Goal: Task Accomplishment & Management: Complete application form

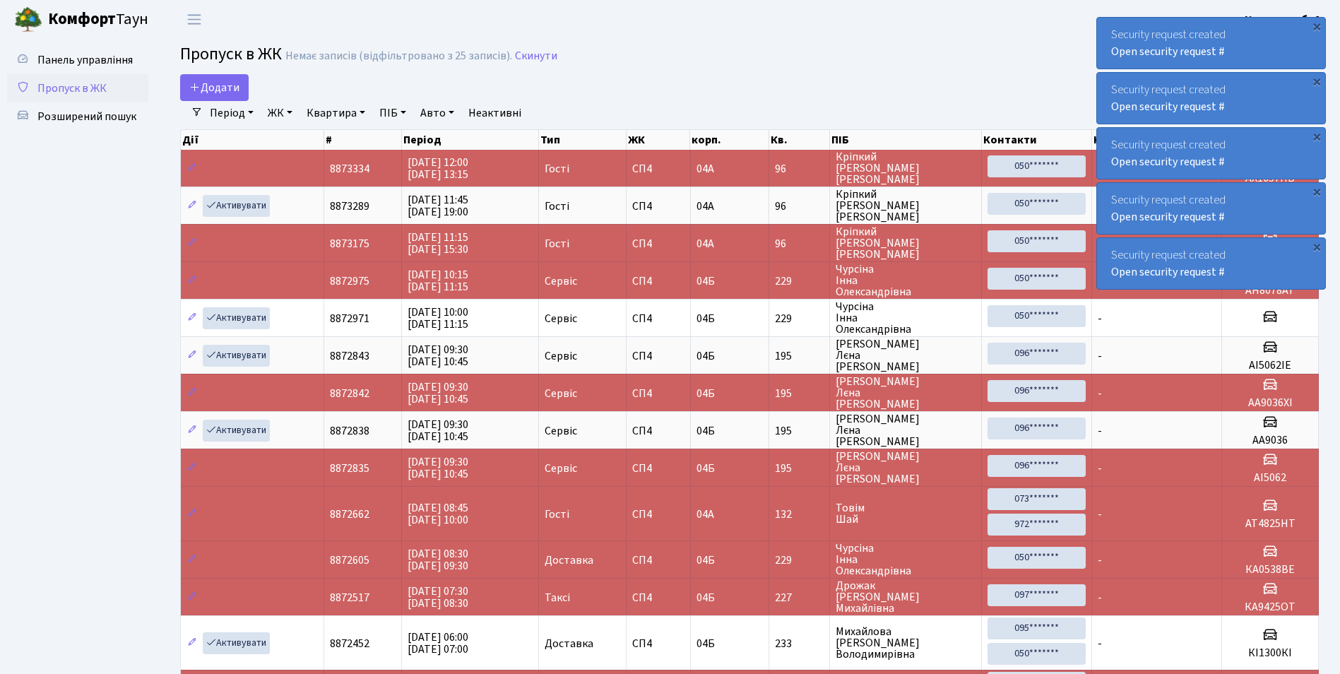
select select "25"
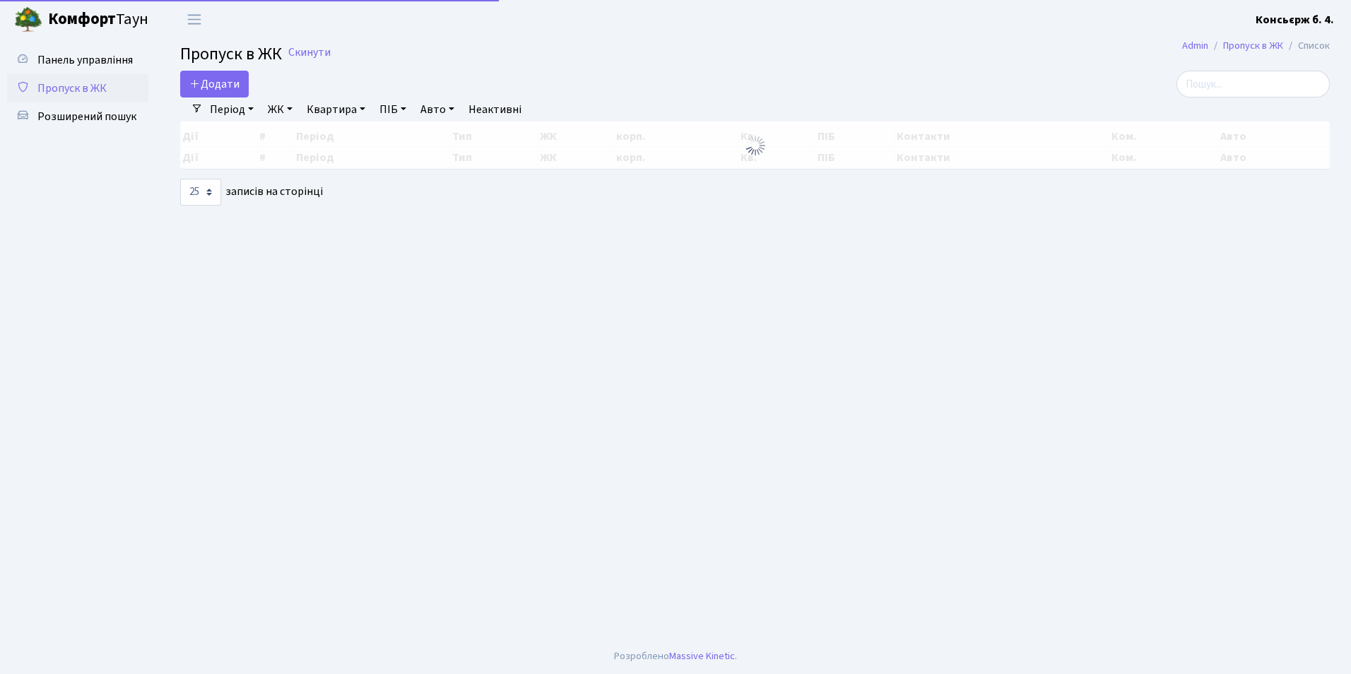
select select "25"
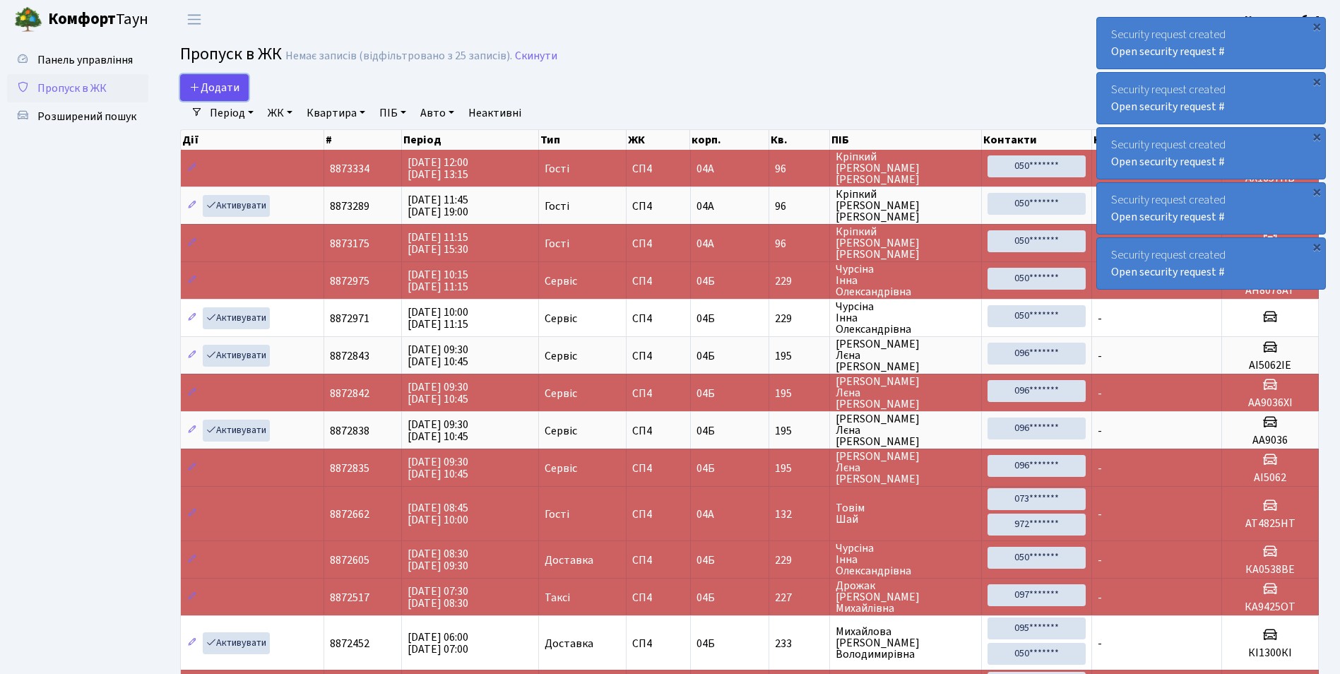
click at [223, 91] on span "Додати" at bounding box center [214, 88] width 50 height 16
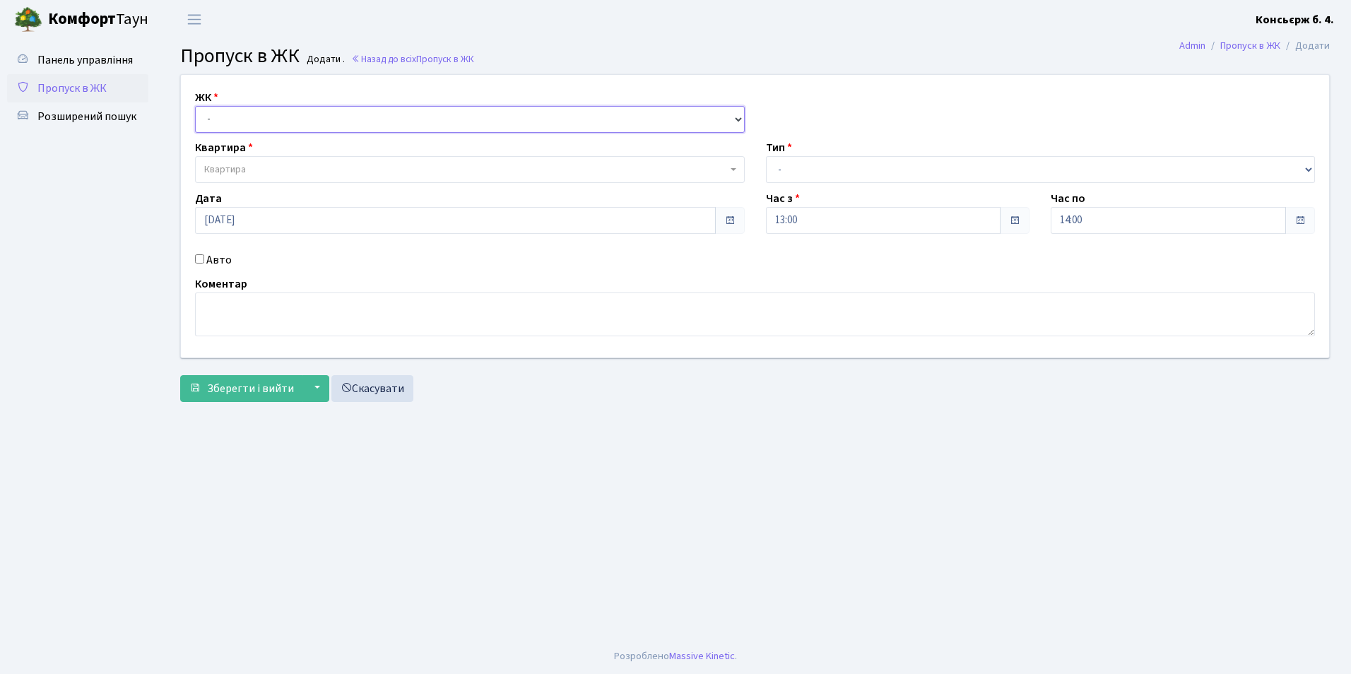
click at [305, 117] on select "- СП4, Столичне шосе, 5" at bounding box center [470, 119] width 550 height 27
select select "325"
click at [195, 106] on select "- СП4, Столичне шосе, 5" at bounding box center [470, 119] width 550 height 27
select select
click at [298, 170] on span "Квартира" at bounding box center [465, 169] width 523 height 14
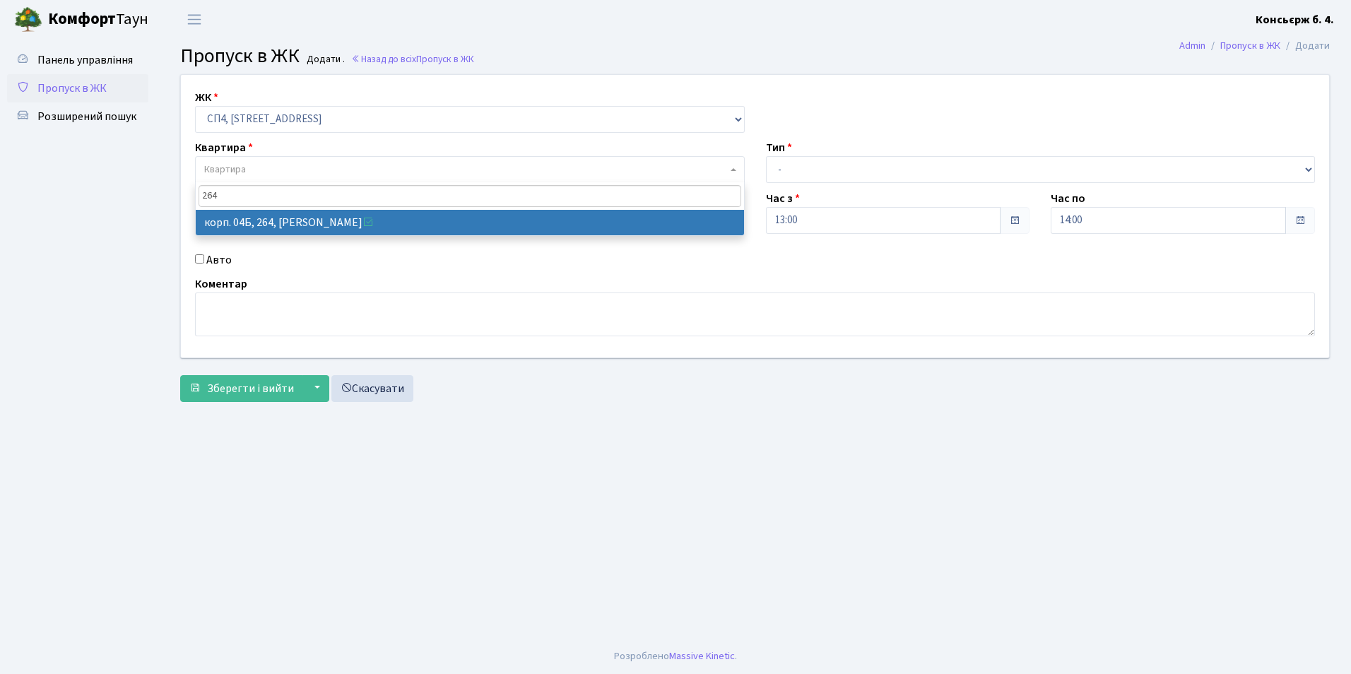
type input "264"
select select "21292"
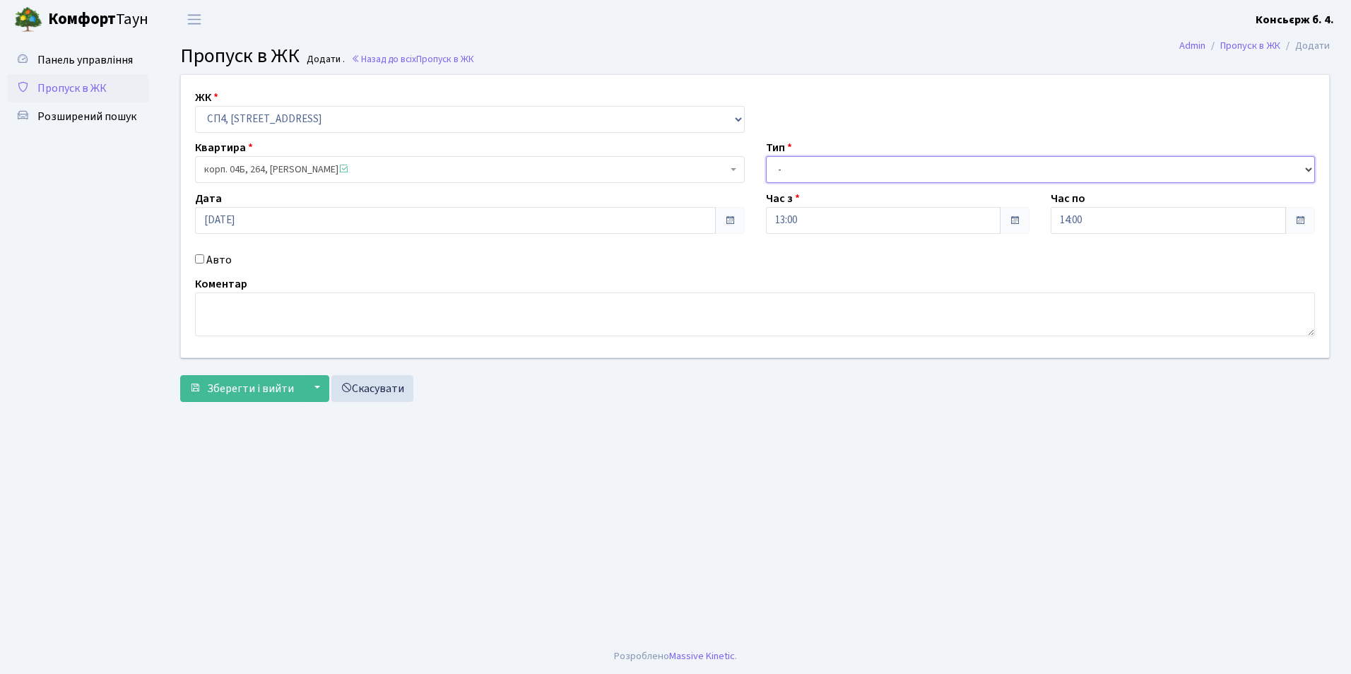
click at [819, 170] on select "- Доставка Таксі Гості Сервіс" at bounding box center [1041, 169] width 550 height 27
select select "1"
click at [766, 156] on select "- Доставка Таксі Гості Сервіс" at bounding box center [1041, 169] width 550 height 27
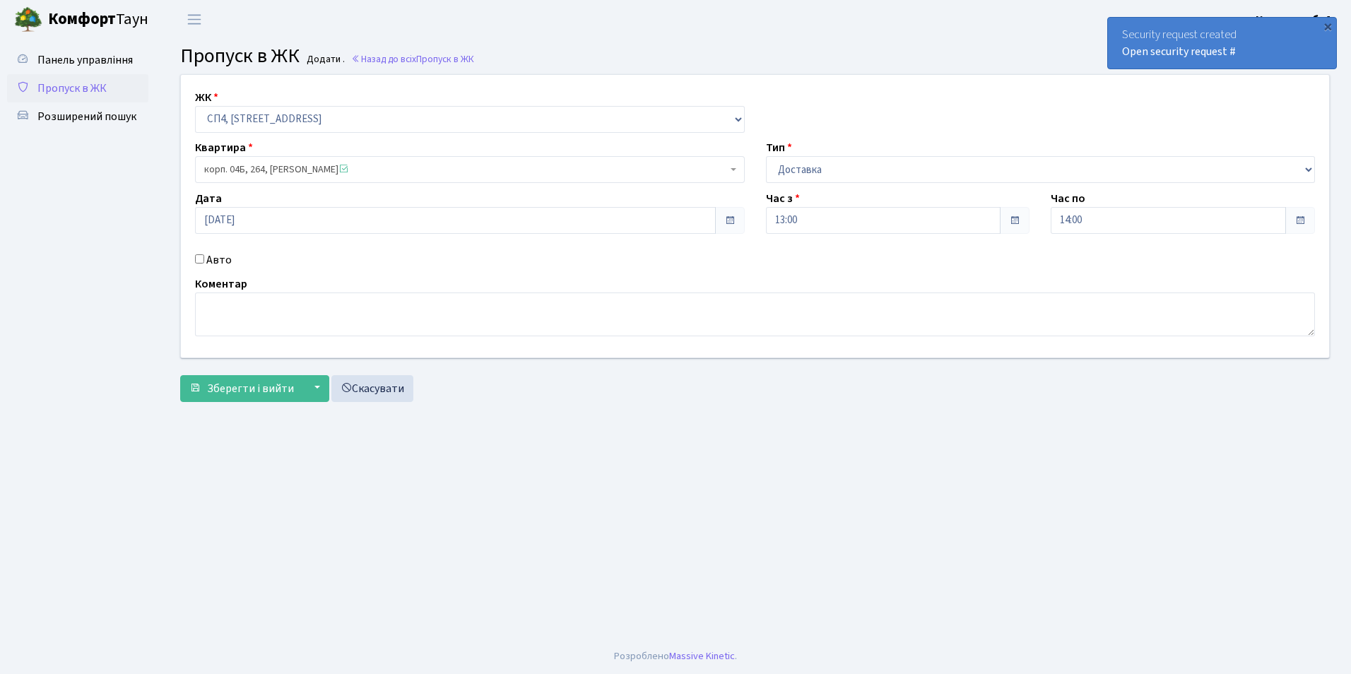
click at [200, 260] on input "Авто" at bounding box center [199, 258] width 9 height 9
checkbox input "true"
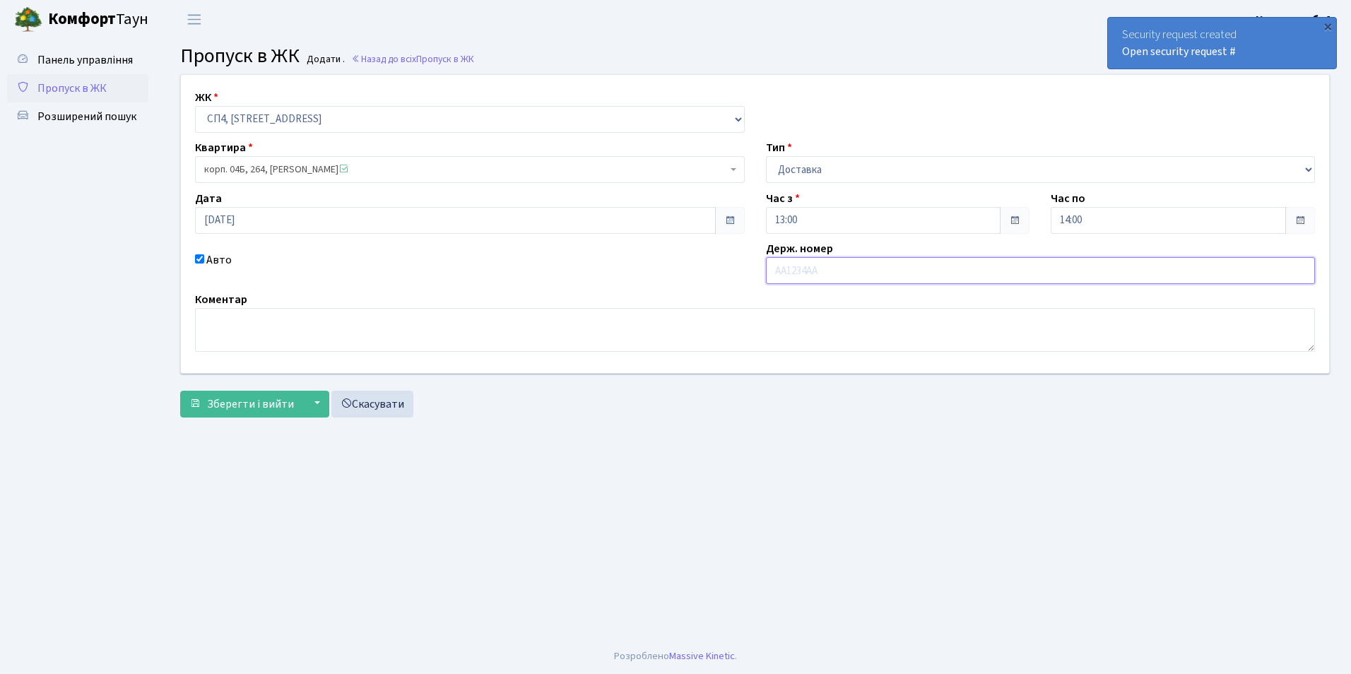
click at [812, 271] on input "text" at bounding box center [1041, 270] width 550 height 27
click at [781, 271] on input "text" at bounding box center [1041, 270] width 550 height 27
click at [790, 270] on input "text" at bounding box center [1041, 270] width 550 height 27
type input "a"
type input "F"
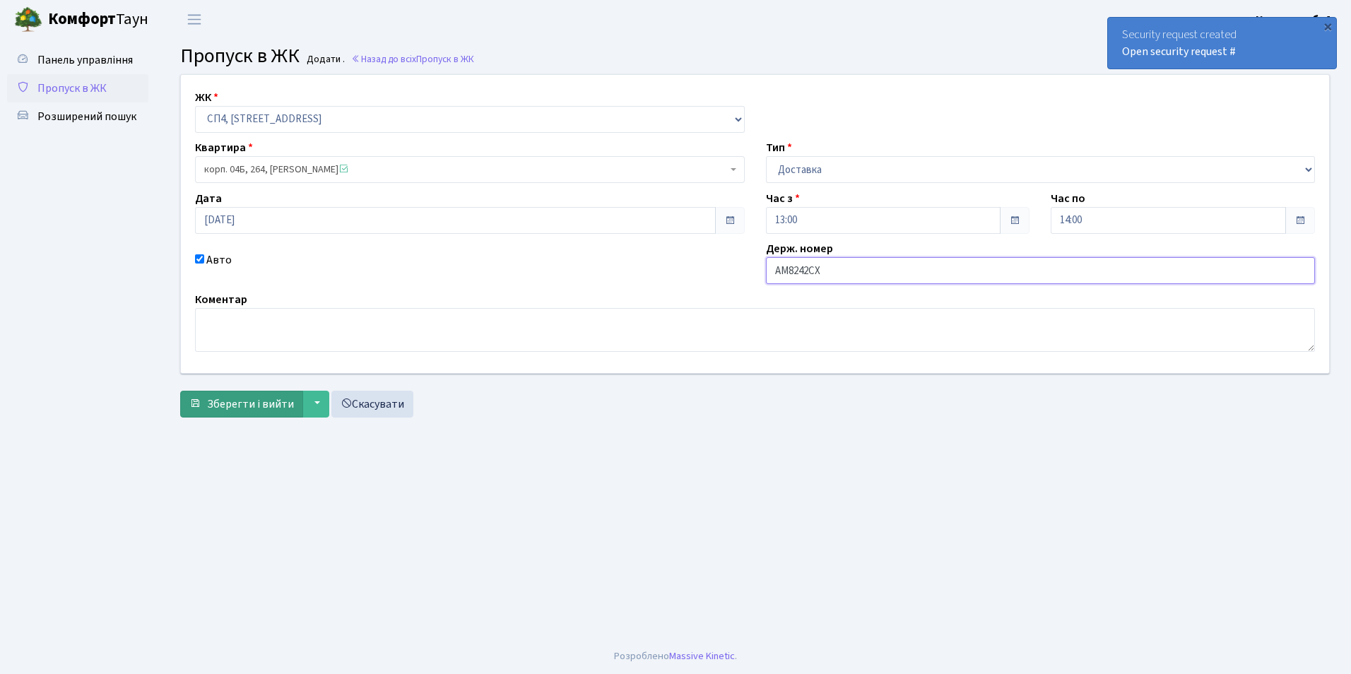
type input "AM8242CX"
click at [242, 403] on span "Зберегти і вийти" at bounding box center [250, 404] width 87 height 16
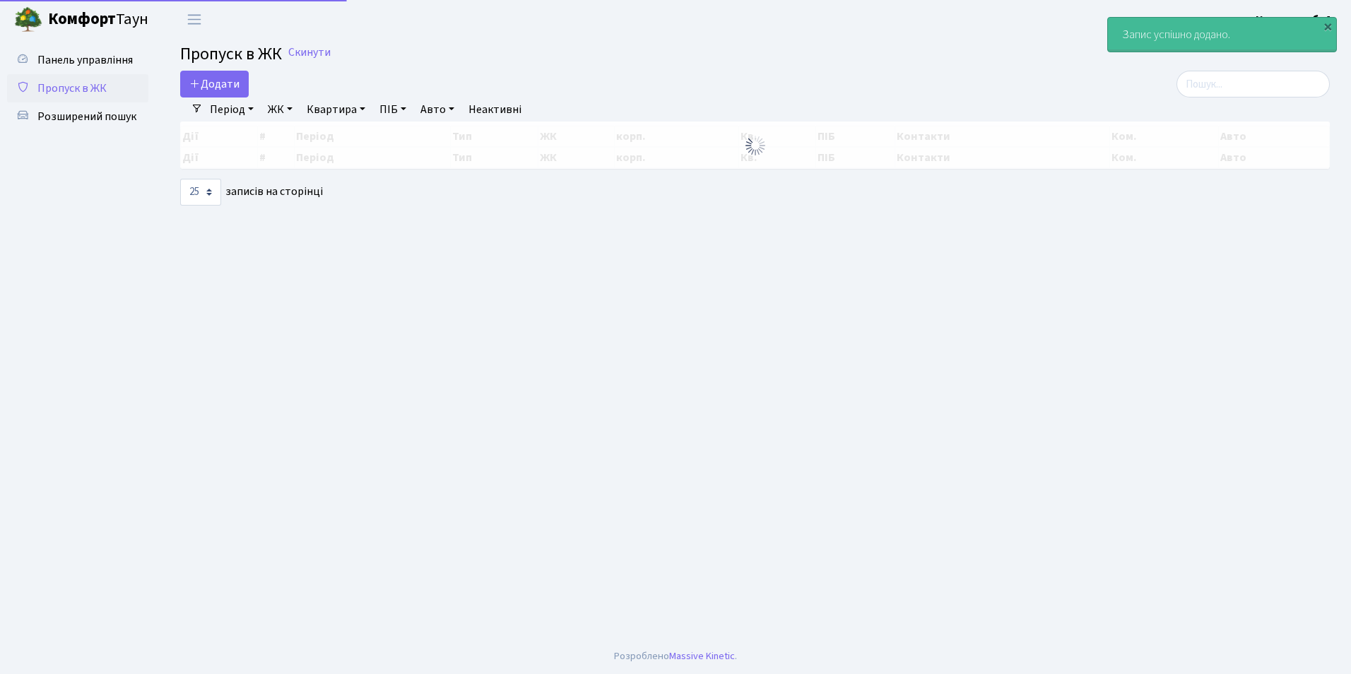
select select "25"
